Goal: Task Accomplishment & Management: Use online tool/utility

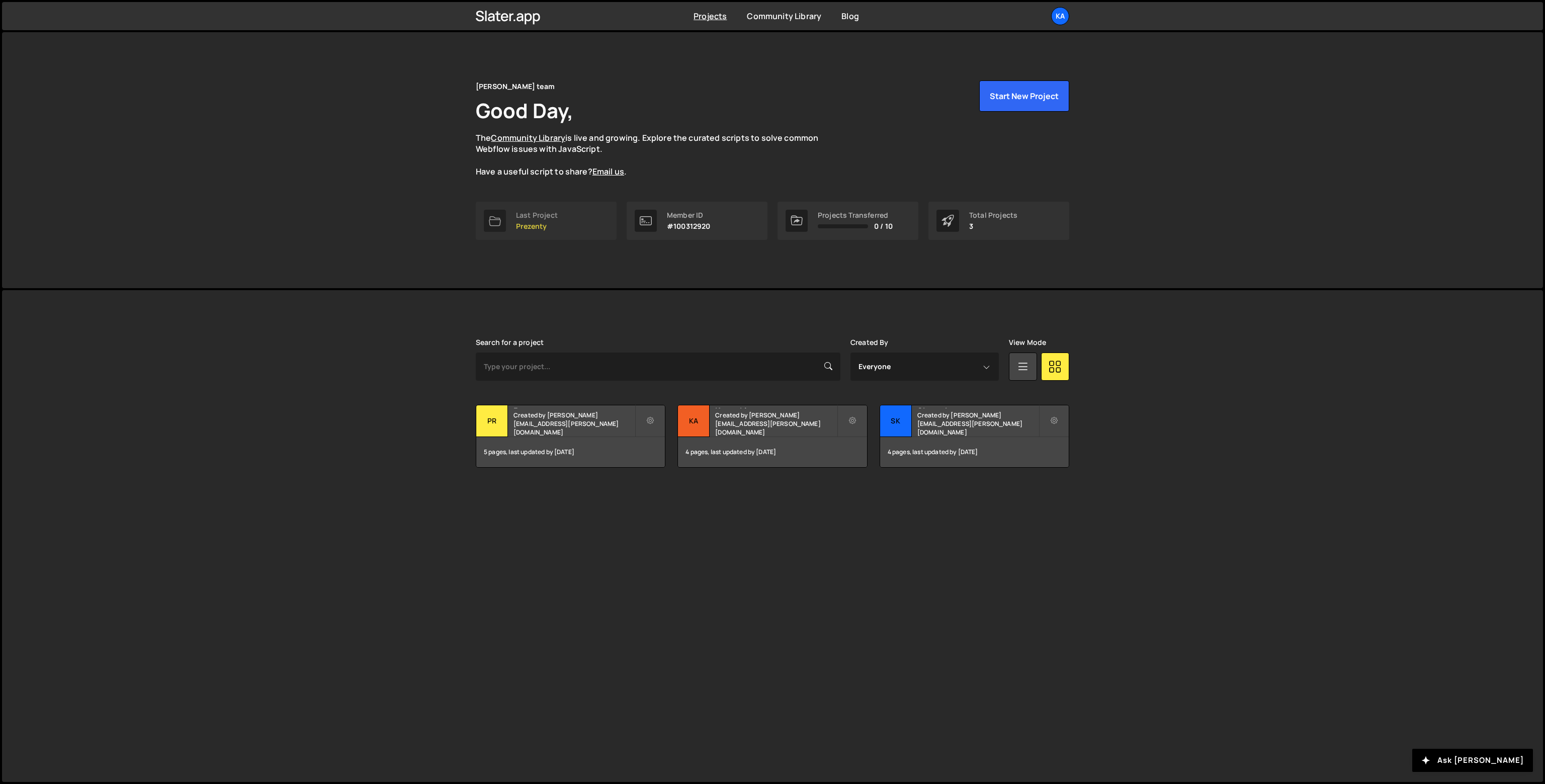
click at [575, 227] on link "Last Project Prezenty" at bounding box center [546, 220] width 141 height 38
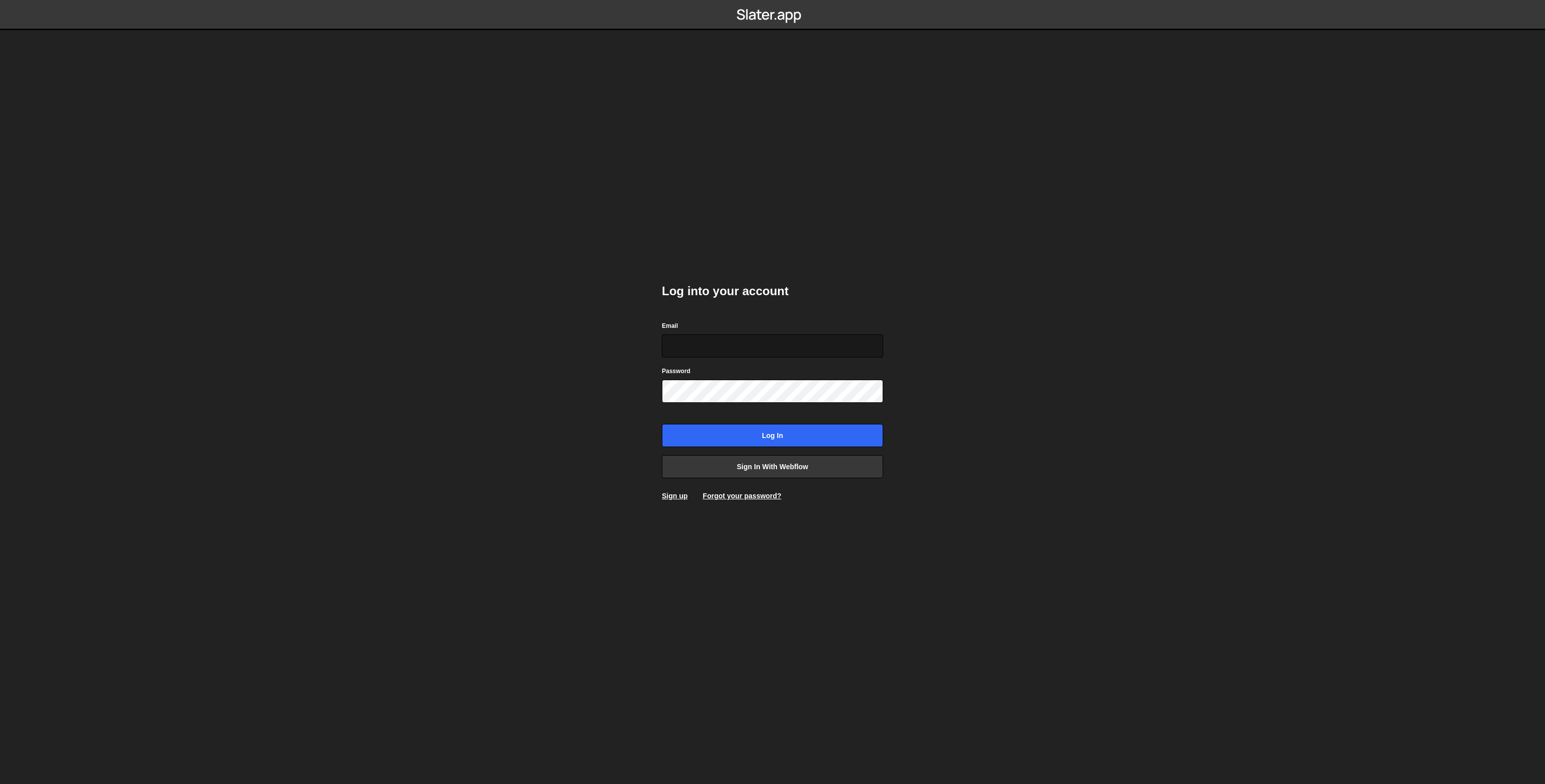
click at [751, 350] on input "Email" at bounding box center [773, 346] width 221 height 23
type input "[PERSON_NAME][EMAIL_ADDRESS][PERSON_NAME][DOMAIN_NAME]"
click at [783, 432] on input "Log in" at bounding box center [773, 435] width 221 height 23
